Goal: Task Accomplishment & Management: Manage account settings

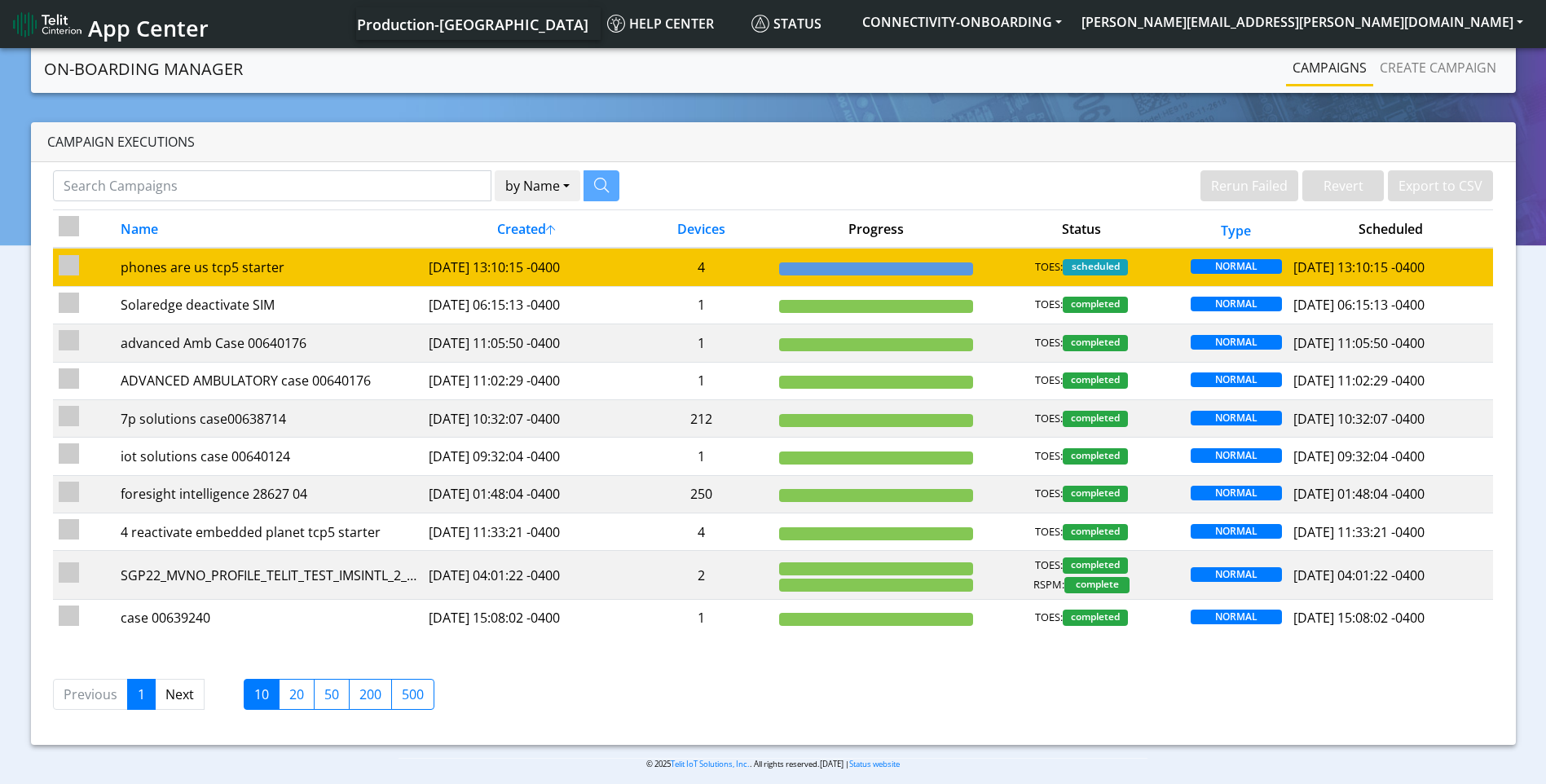
click at [871, 278] on td at bounding box center [875, 267] width 206 height 39
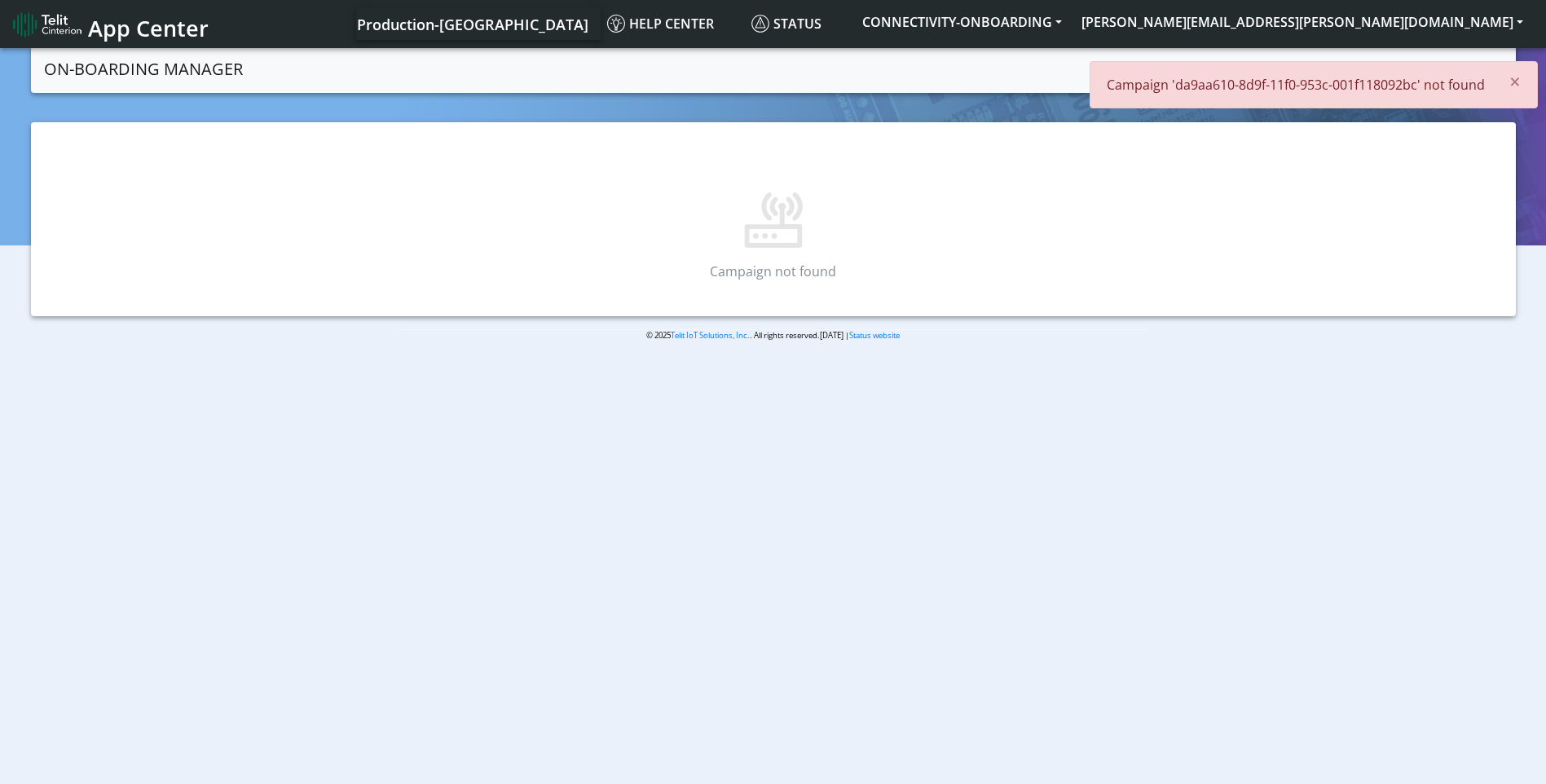
click at [1540, 77] on section "On-Boarding Manager Campaigns Create campaign × Campaign 'da9aa610-8d9f-11f0-95…" at bounding box center [773, 206] width 1546 height 322
click at [1489, 12] on button "[PERSON_NAME][EMAIL_ADDRESS][PERSON_NAME][DOMAIN_NAME]" at bounding box center [1302, 22] width 462 height 29
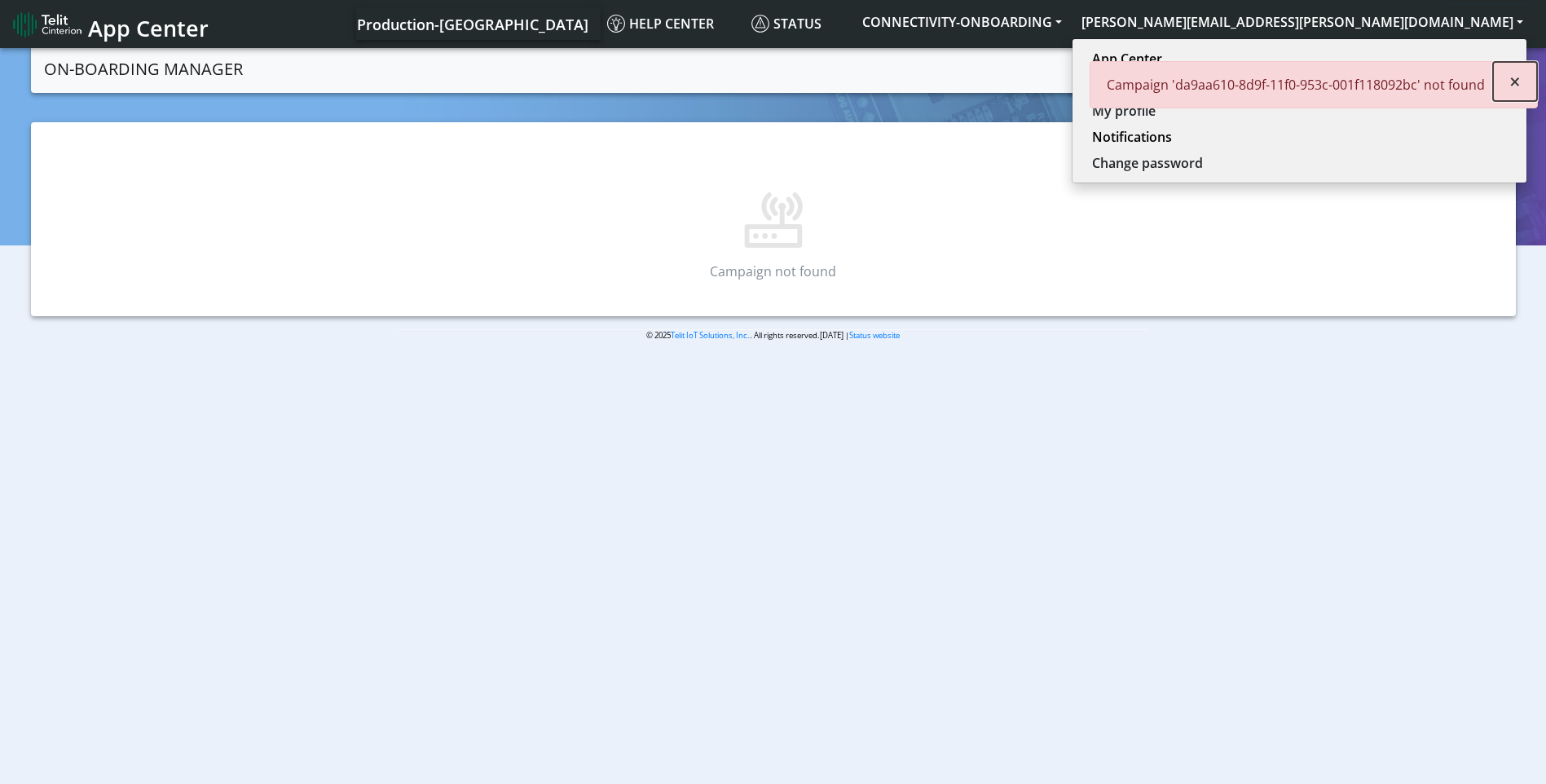
drag, startPoint x: 1507, startPoint y: 81, endPoint x: 1457, endPoint y: 78, distance: 50.1
click at [1506, 80] on button "×" at bounding box center [1515, 81] width 44 height 39
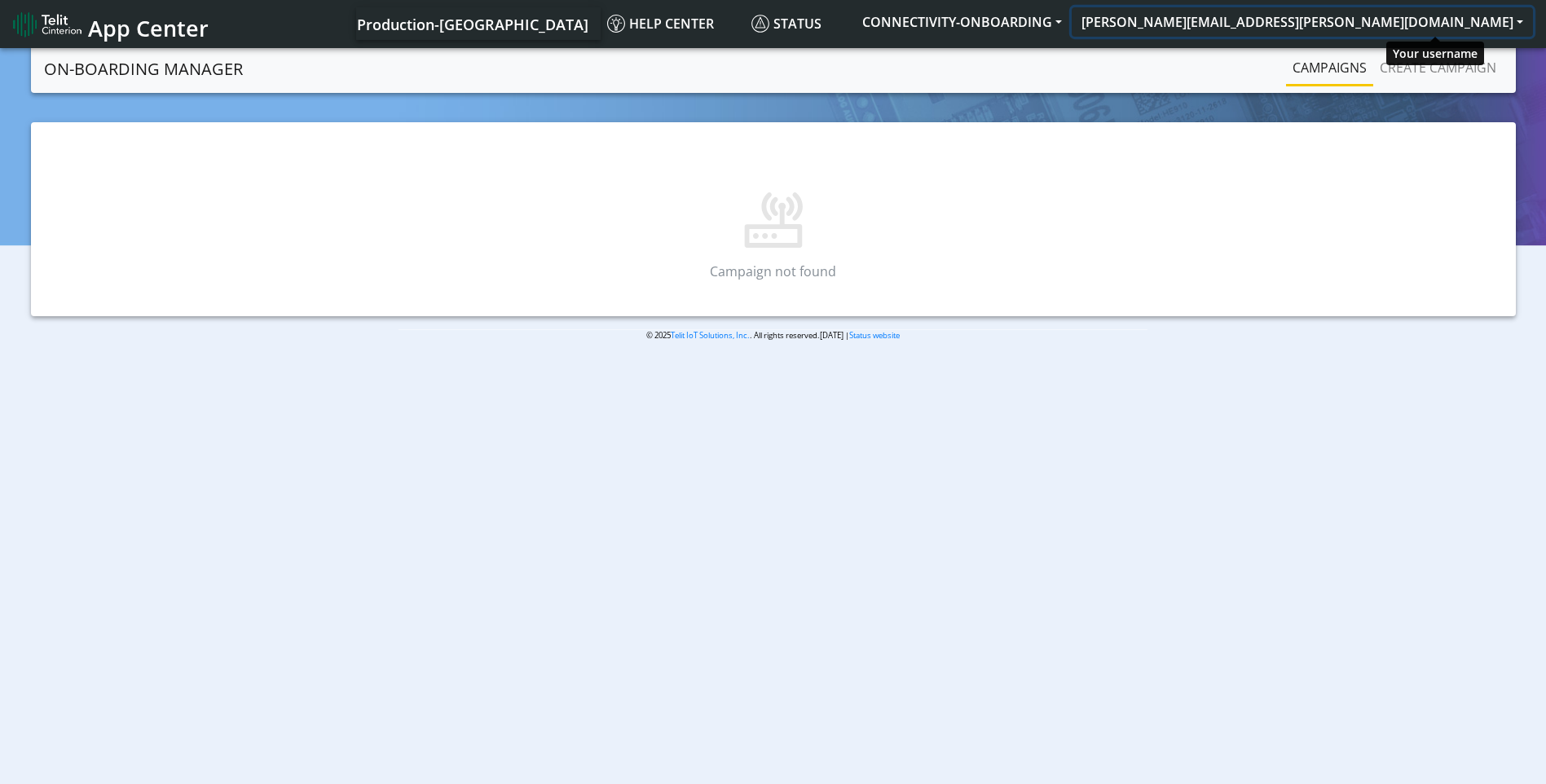
click at [1442, 36] on button "[PERSON_NAME][EMAIL_ADDRESS][PERSON_NAME][DOMAIN_NAME]" at bounding box center [1302, 22] width 462 height 29
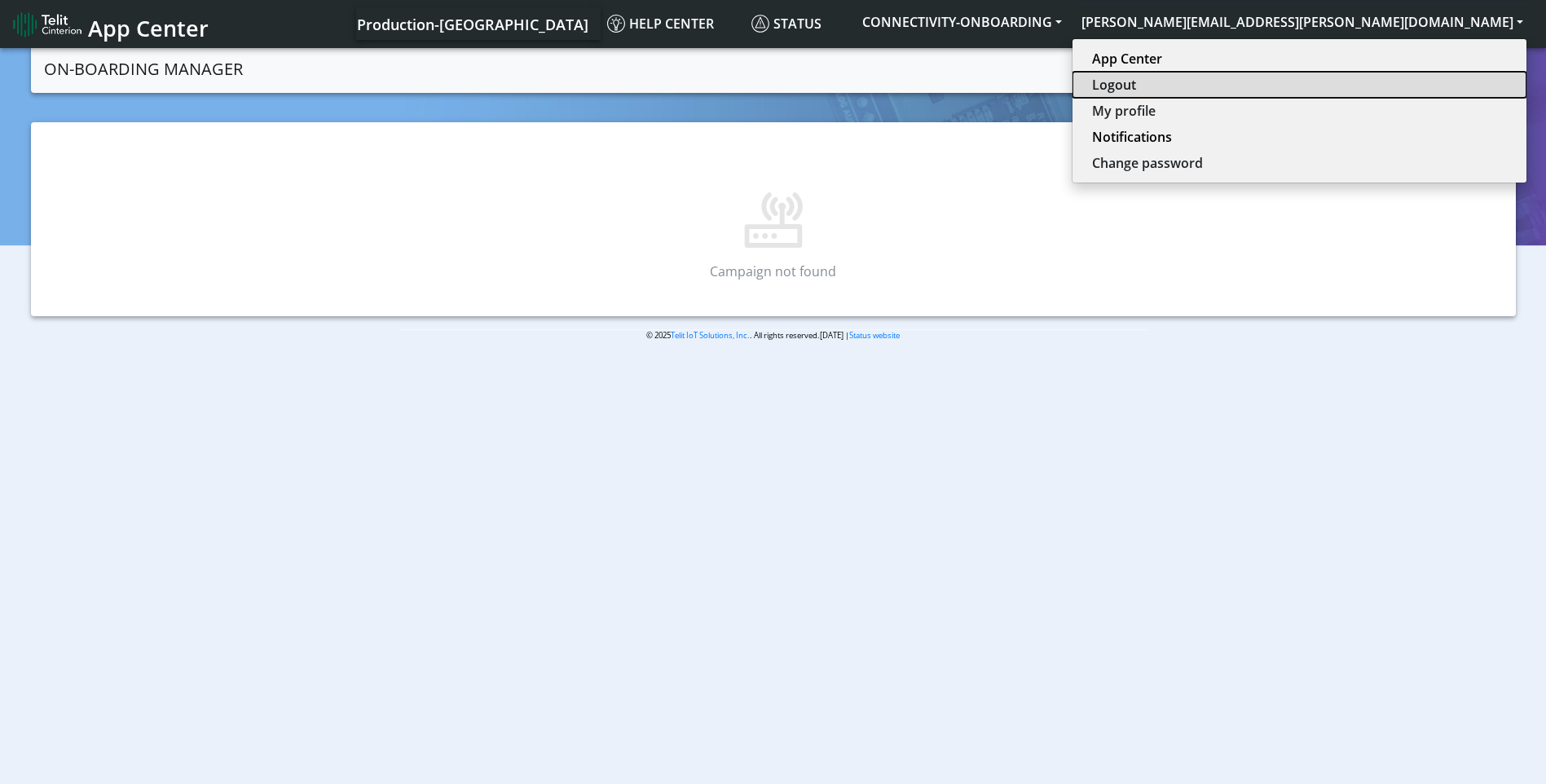
drag, startPoint x: 1429, startPoint y: 74, endPoint x: 1510, endPoint y: 0, distance: 109.7
click at [1429, 72] on button "Logout" at bounding box center [1299, 85] width 454 height 26
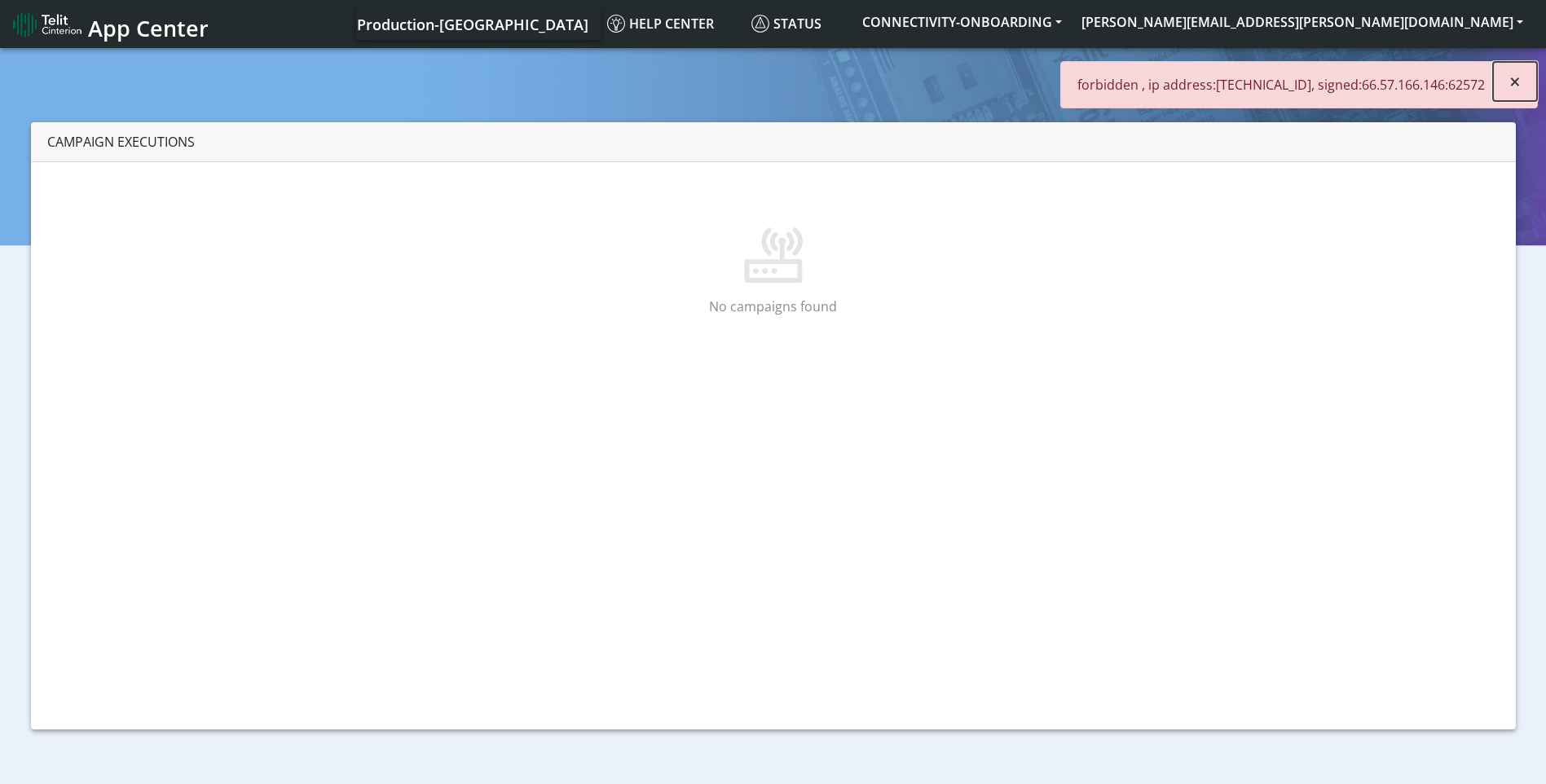
click at [1502, 86] on button "×" at bounding box center [1515, 81] width 44 height 39
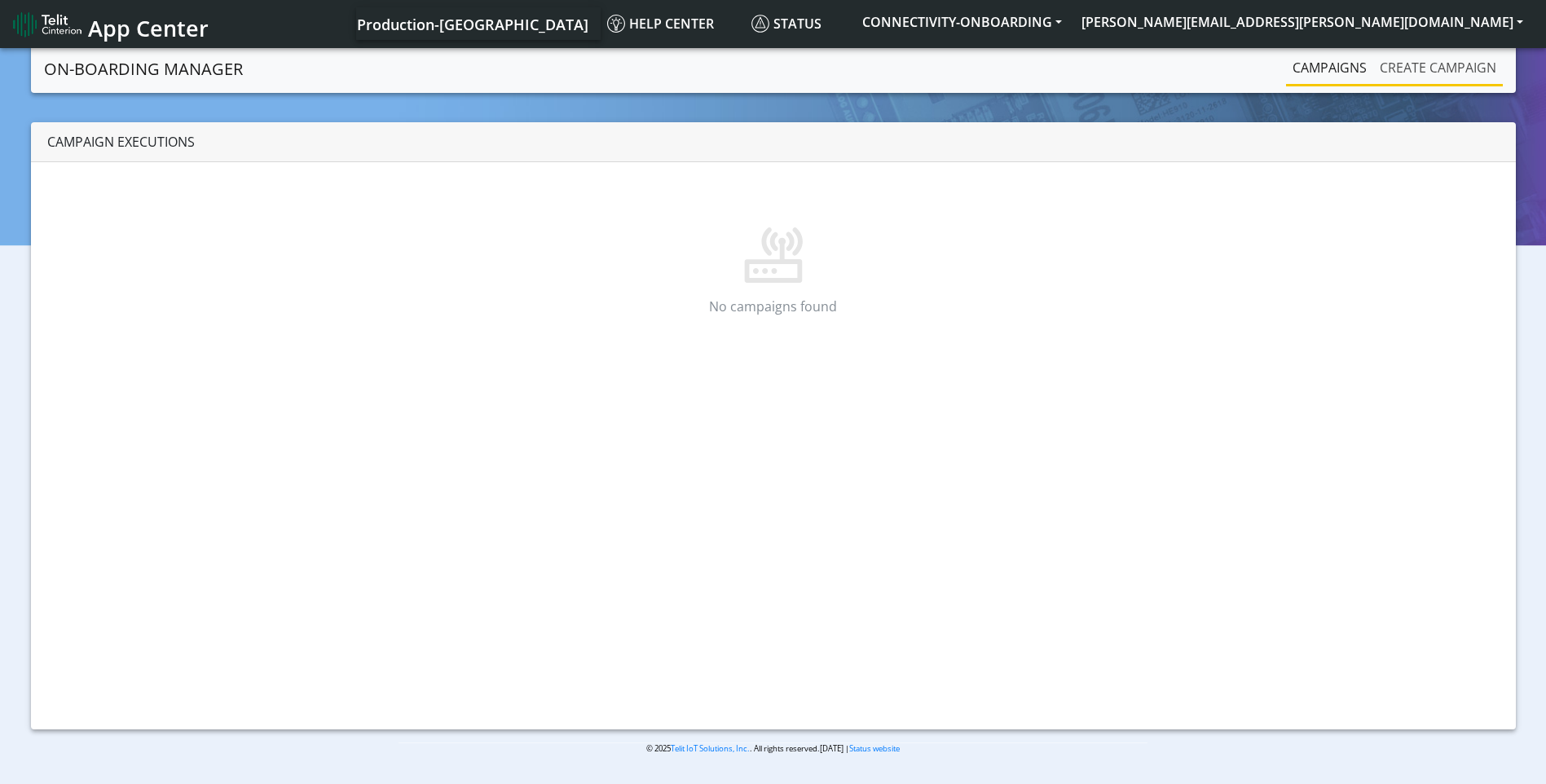
click at [1441, 73] on link "Create campaign" at bounding box center [1437, 67] width 130 height 32
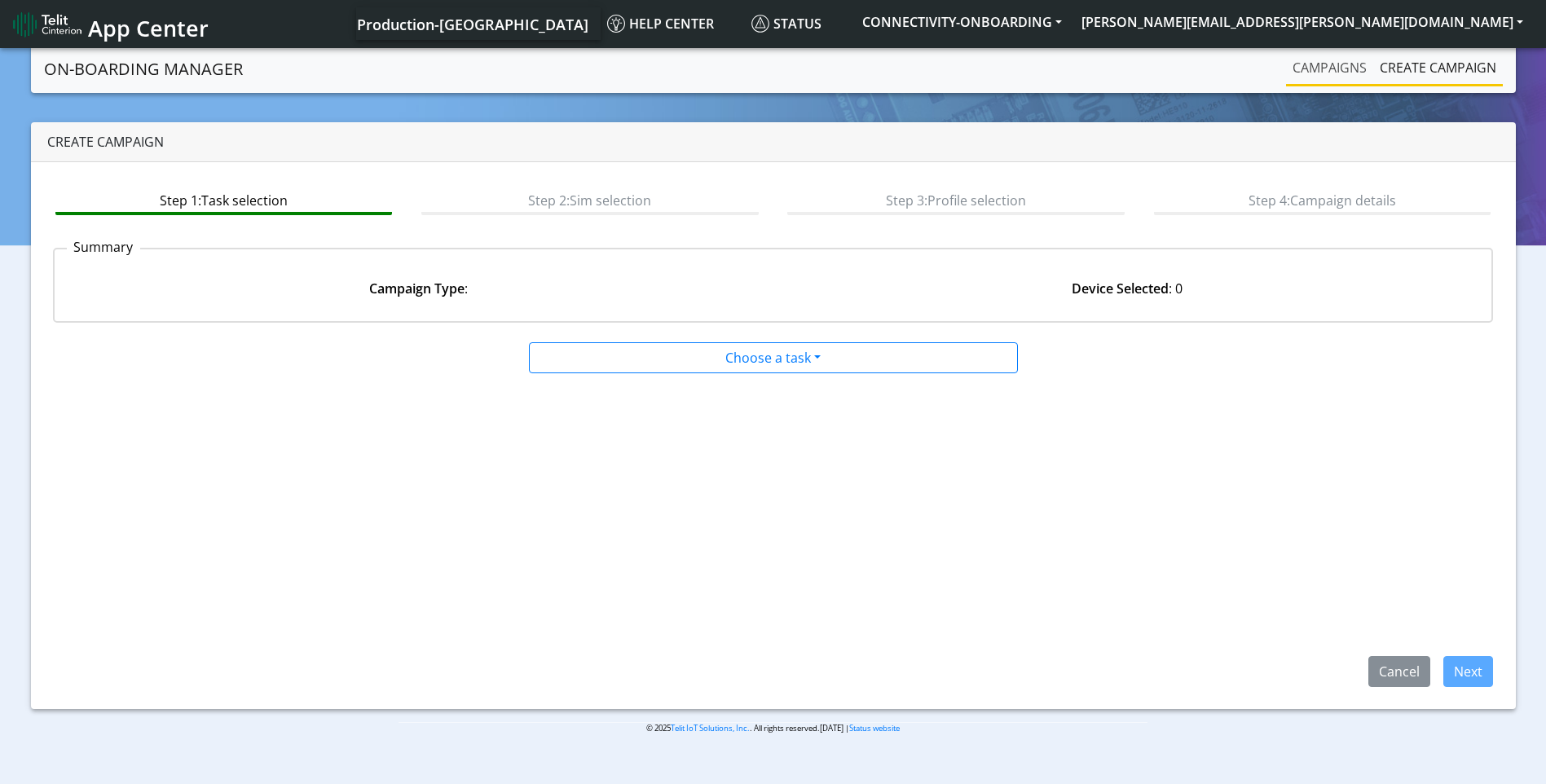
click at [1335, 64] on link "Campaigns" at bounding box center [1329, 67] width 88 height 32
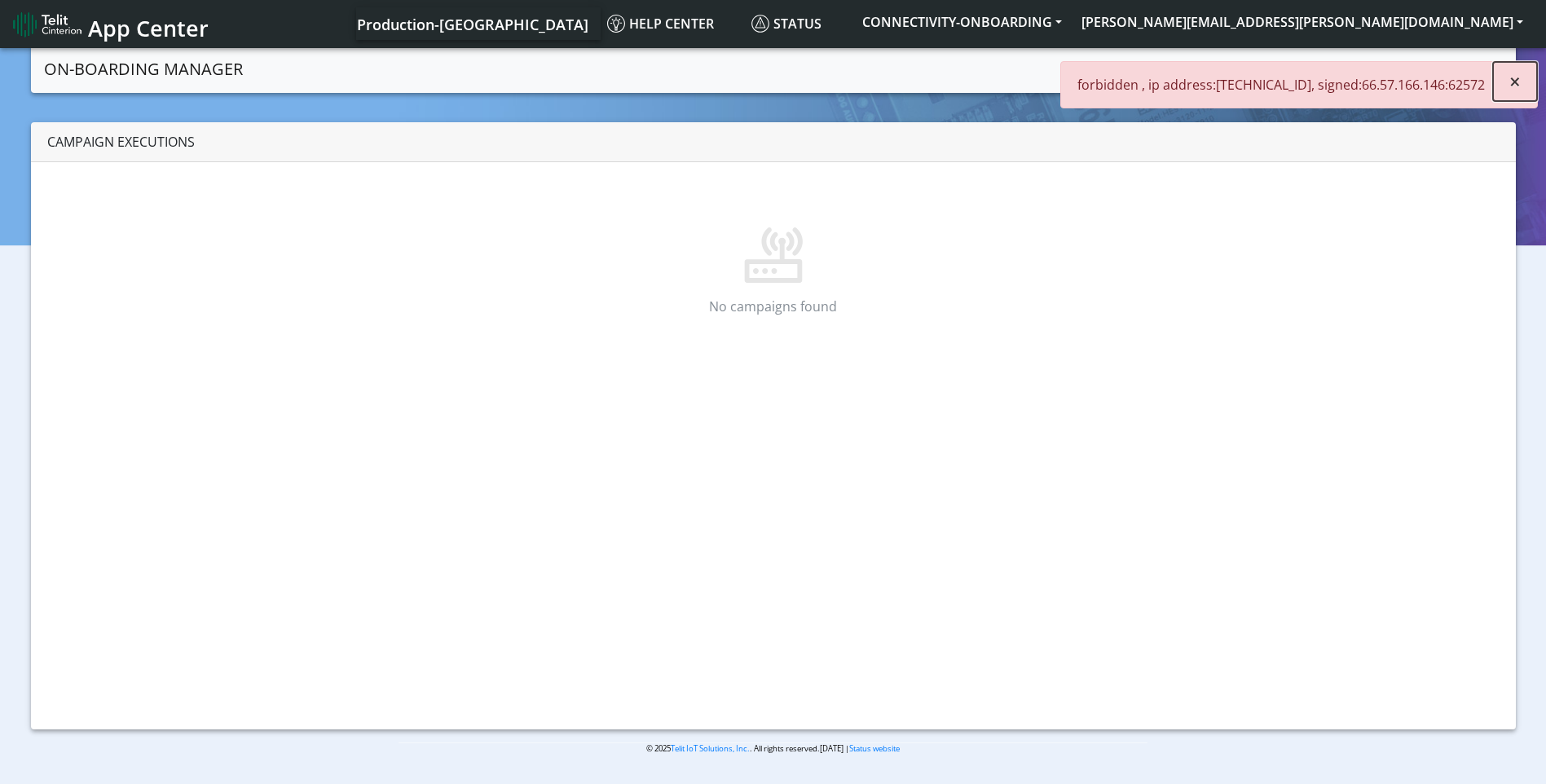
click at [1517, 88] on span "×" at bounding box center [1515, 80] width 11 height 27
click at [1434, 18] on button "[PERSON_NAME][EMAIL_ADDRESS][PERSON_NAME][DOMAIN_NAME]" at bounding box center [1302, 22] width 462 height 29
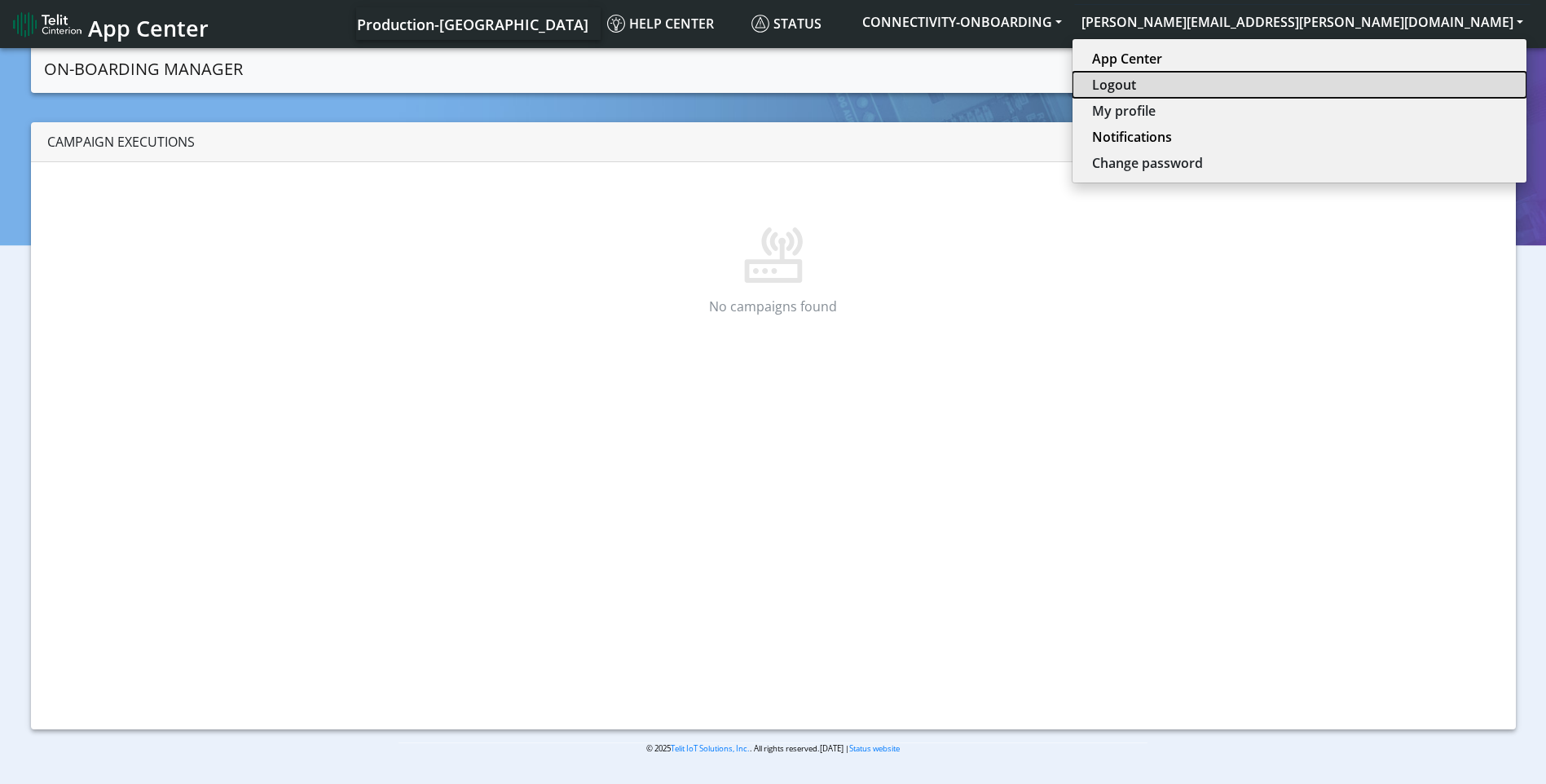
click at [1428, 75] on button "Logout" at bounding box center [1299, 85] width 454 height 26
